Goal: Book appointment/travel/reservation

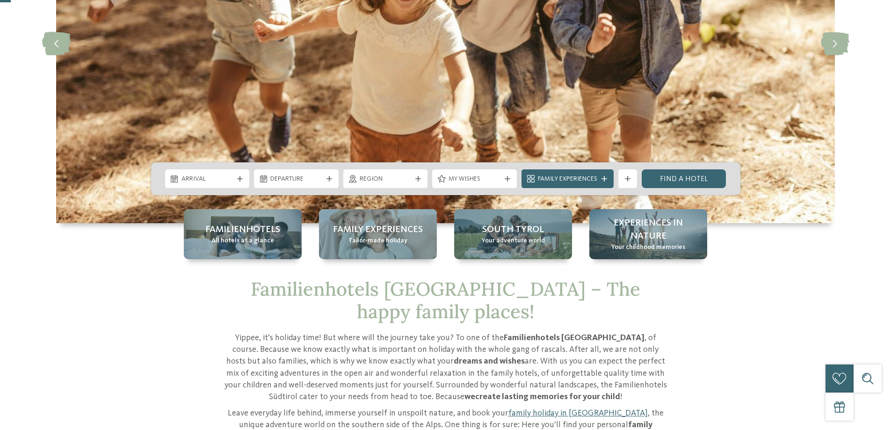
scroll to position [187, 0]
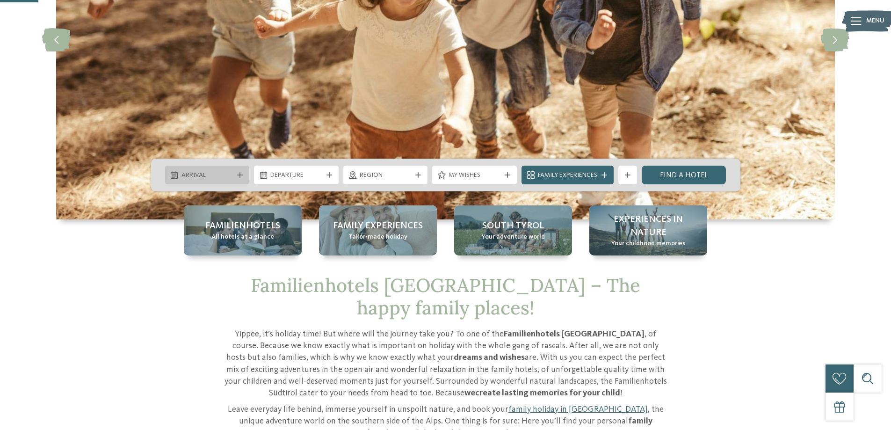
click at [211, 173] on span "Arrival" at bounding box center [208, 175] width 52 height 9
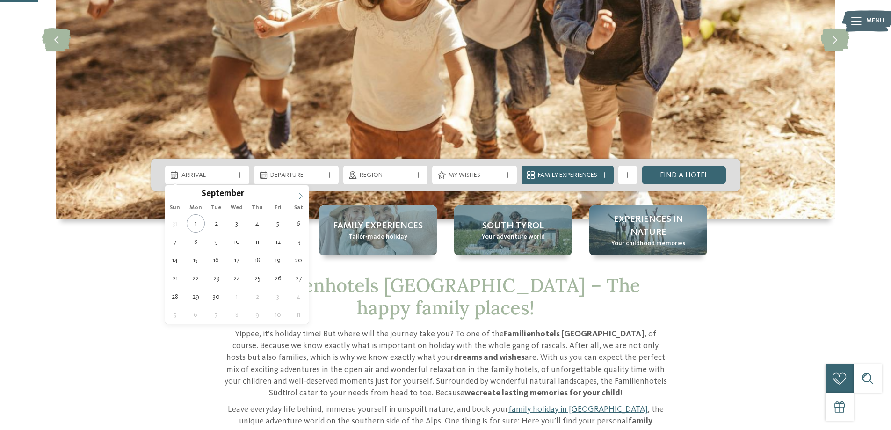
click at [299, 194] on icon at bounding box center [301, 196] width 7 height 7
type input "****"
click at [299, 194] on icon at bounding box center [301, 196] width 7 height 7
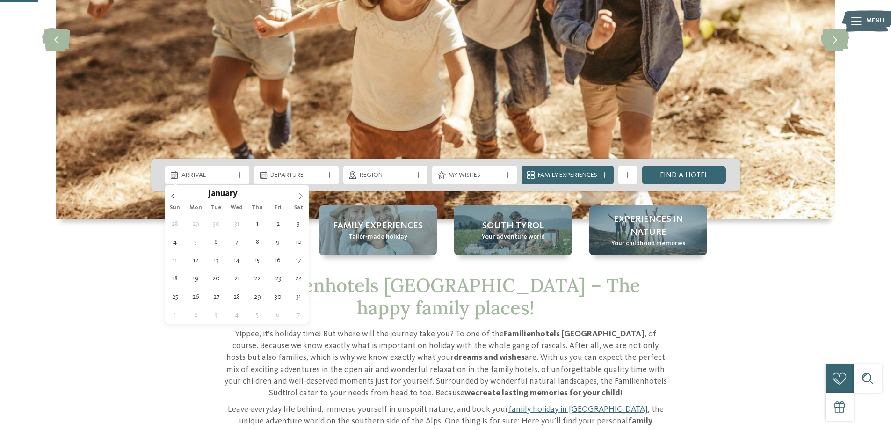
click at [299, 194] on icon at bounding box center [301, 196] width 7 height 7
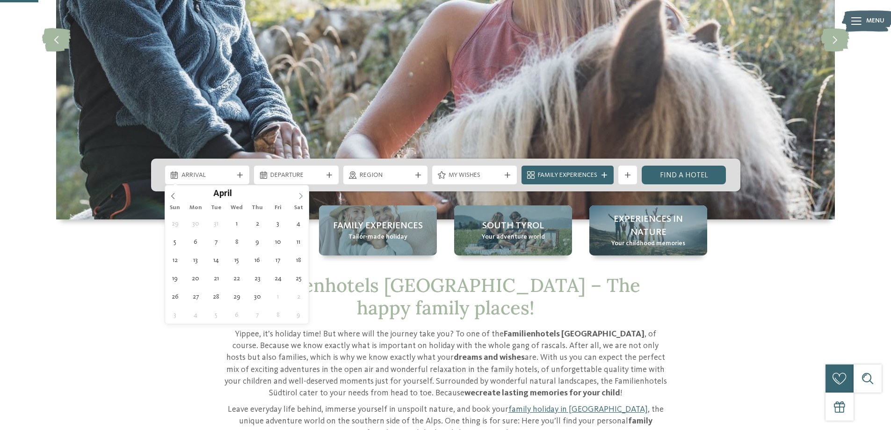
click at [299, 194] on icon at bounding box center [301, 196] width 7 height 7
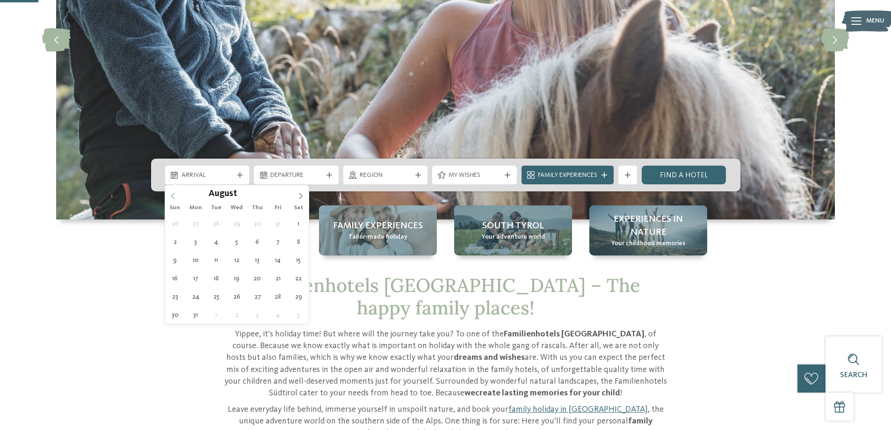
click at [173, 197] on icon at bounding box center [172, 196] width 3 height 6
type div "22.07.2026"
type input "****"
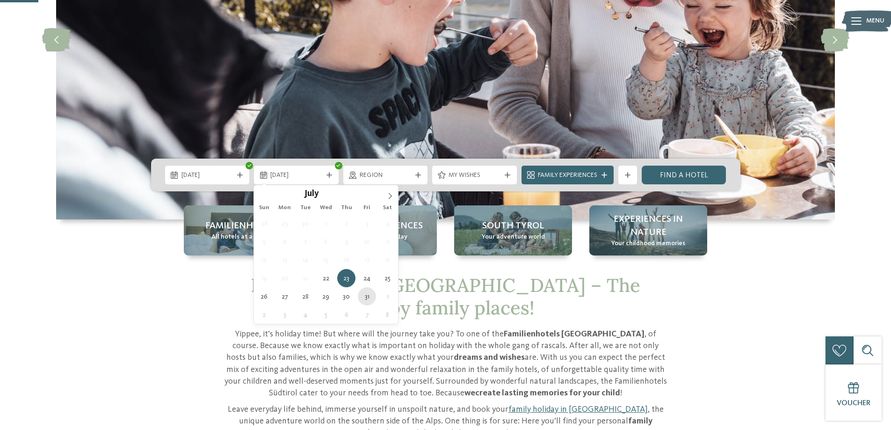
type div "31.07.2026"
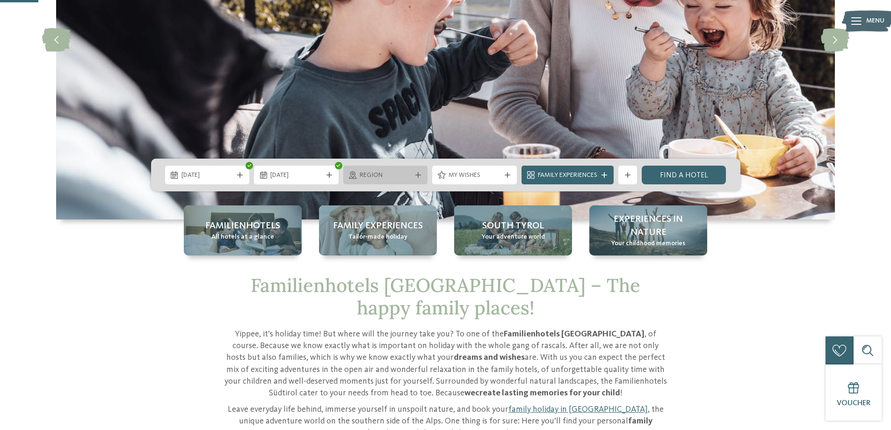
click at [392, 175] on span "Region" at bounding box center [386, 175] width 52 height 9
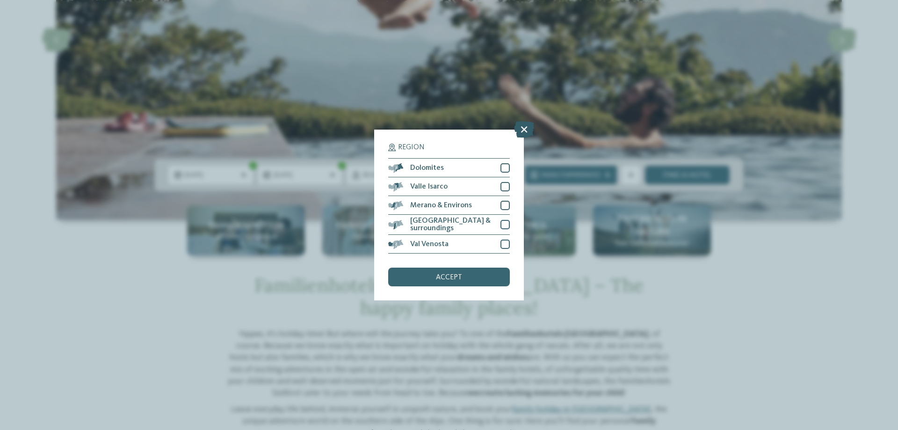
click at [523, 133] on icon at bounding box center [524, 129] width 20 height 16
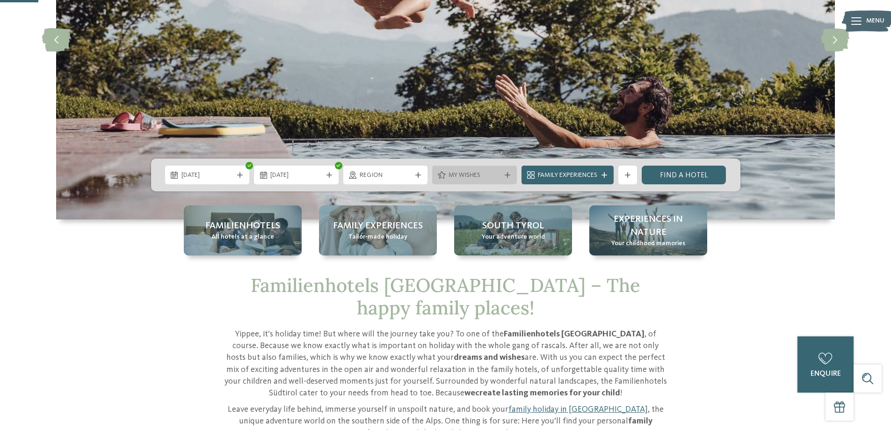
click at [474, 173] on span "My wishes" at bounding box center [475, 175] width 52 height 9
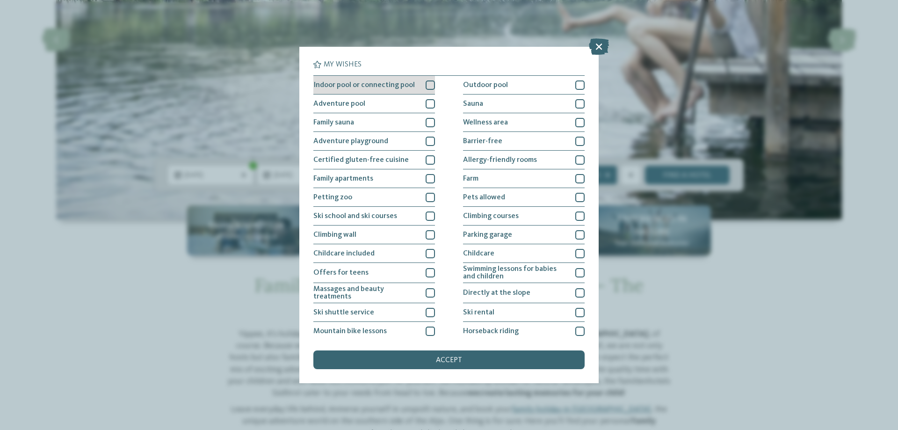
click at [426, 83] on div at bounding box center [430, 84] width 9 height 9
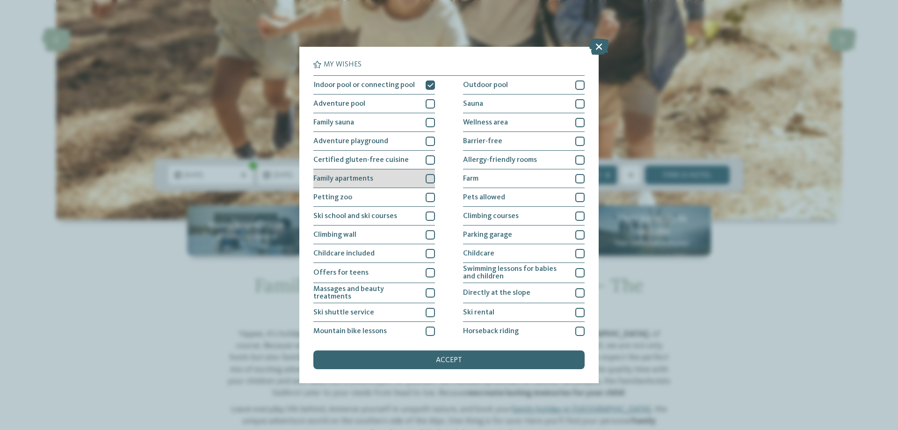
click at [431, 179] on div at bounding box center [430, 178] width 9 height 9
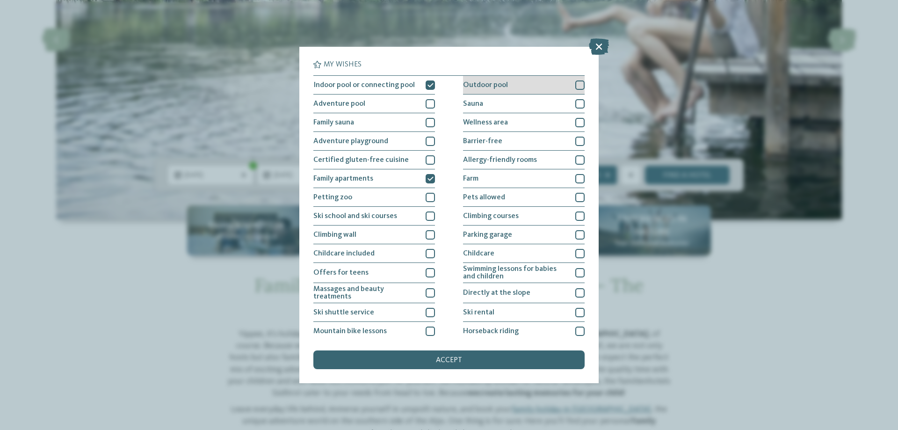
click at [575, 86] on div at bounding box center [579, 84] width 9 height 9
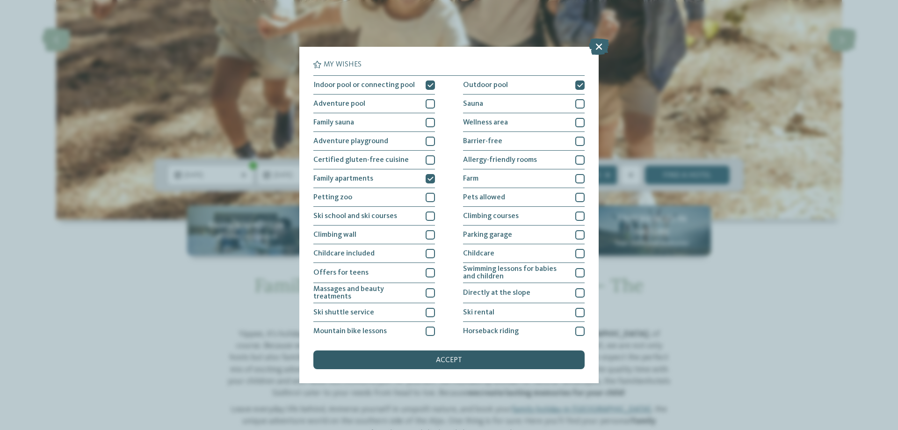
click at [445, 362] on span "accept" at bounding box center [449, 360] width 26 height 7
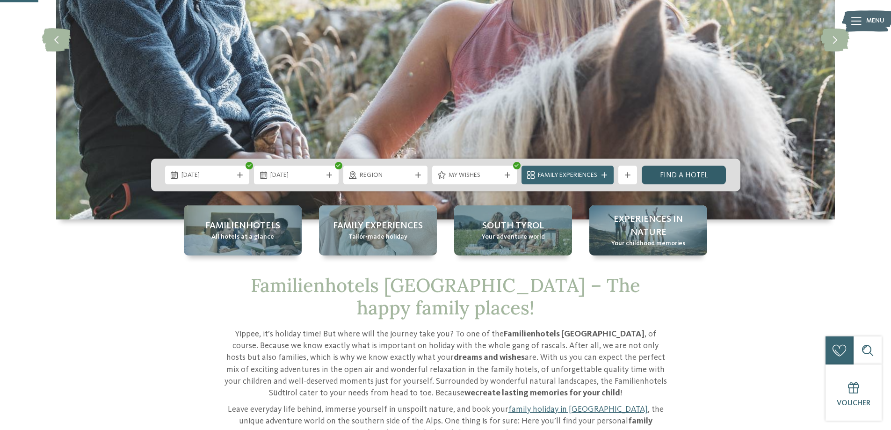
click at [682, 175] on link "Find a hotel" at bounding box center [684, 175] width 85 height 19
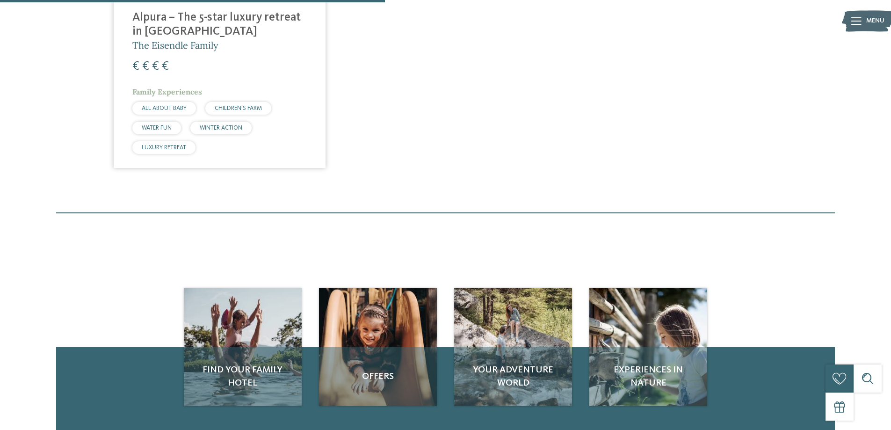
scroll to position [331, 0]
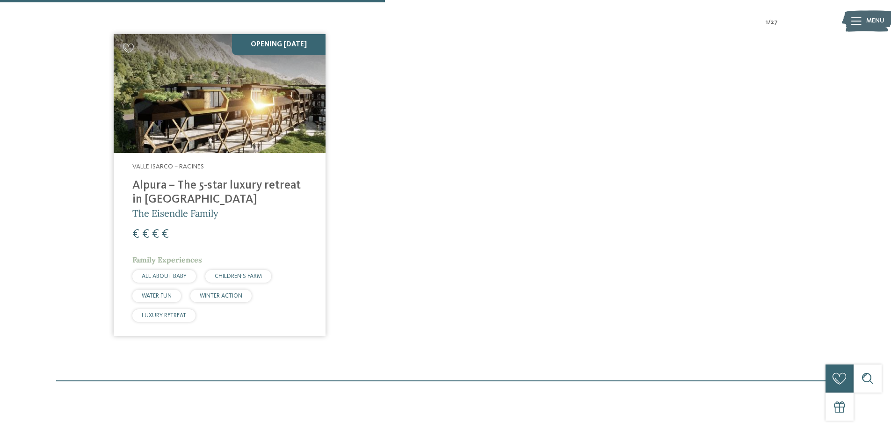
click at [189, 109] on img at bounding box center [220, 93] width 212 height 119
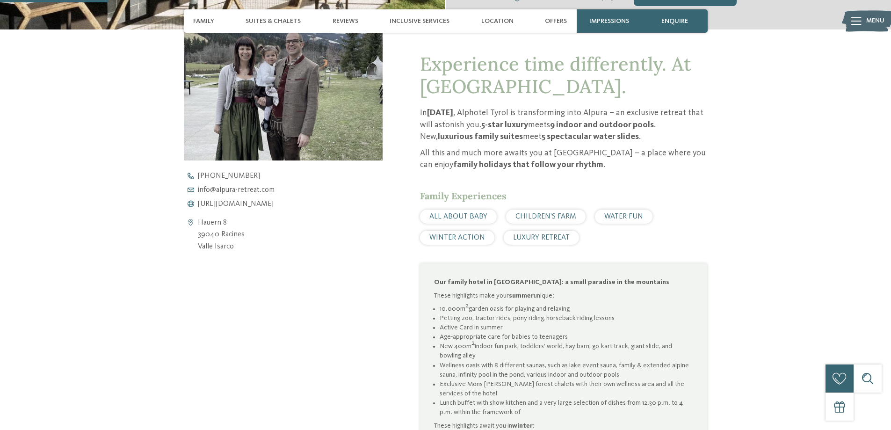
scroll to position [281, 0]
